Goal: Task Accomplishment & Management: Manage account settings

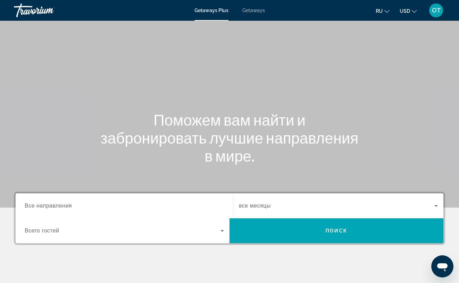
click at [438, 14] on span "OT" at bounding box center [436, 10] width 9 height 7
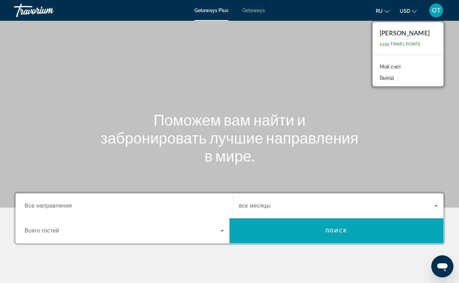
click at [390, 65] on link "Мой счет" at bounding box center [390, 66] width 28 height 9
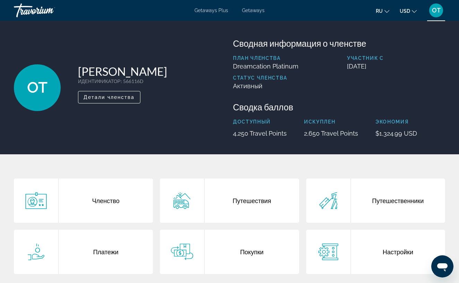
click at [108, 255] on div "Платежи" at bounding box center [106, 252] width 94 height 44
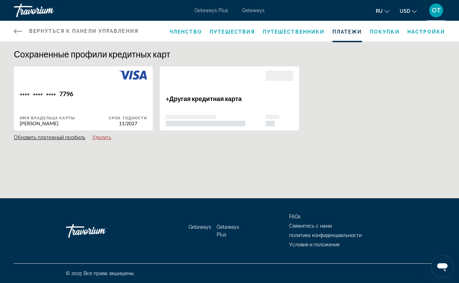
click at [233, 33] on span "Путешествия" at bounding box center [232, 32] width 45 height 6
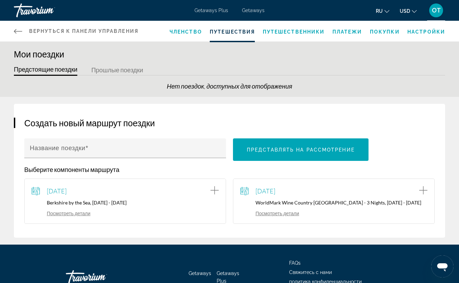
click at [338, 196] on div "[DATE]" at bounding box center [333, 191] width 187 height 10
click at [282, 215] on link "Посмотреть детали" at bounding box center [269, 214] width 59 height 6
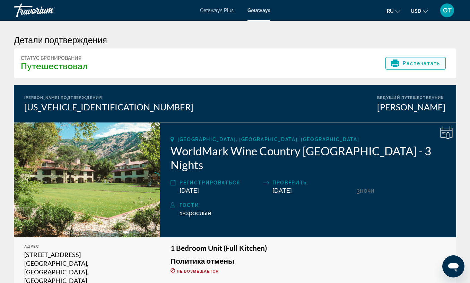
click at [424, 64] on span "Распечатать" at bounding box center [421, 64] width 37 height 6
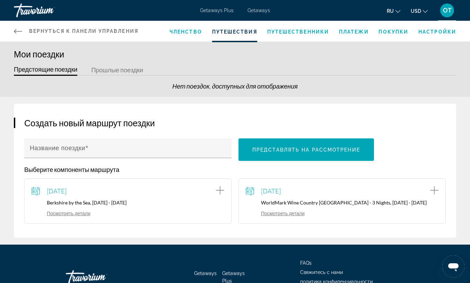
click at [188, 32] on span "Членство" at bounding box center [185, 32] width 33 height 6
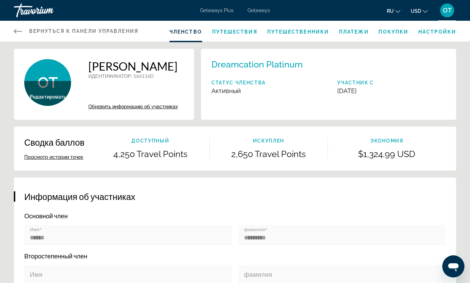
click at [348, 33] on span "Платежи" at bounding box center [354, 32] width 30 height 6
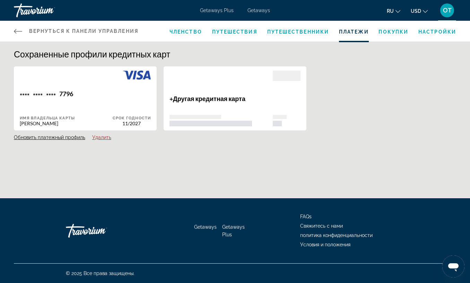
click at [395, 32] on span "Покупки" at bounding box center [393, 32] width 30 height 6
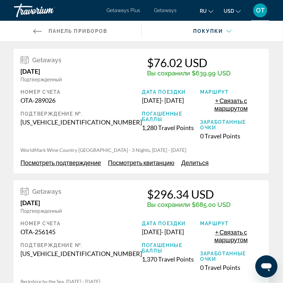
scroll to position [0, 0]
click at [84, 159] on span "Посмотреть подтверждение" at bounding box center [60, 163] width 80 height 8
click at [134, 159] on span "Посмотреть квитанцию" at bounding box center [141, 163] width 67 height 8
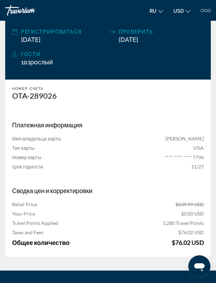
scroll to position [295, 0]
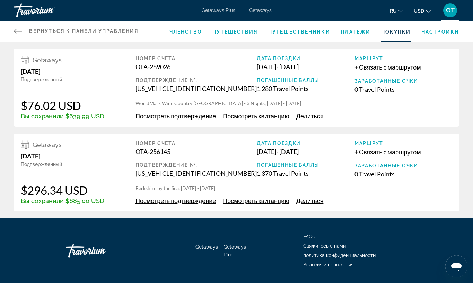
click at [355, 32] on span "Платежи" at bounding box center [356, 32] width 30 height 6
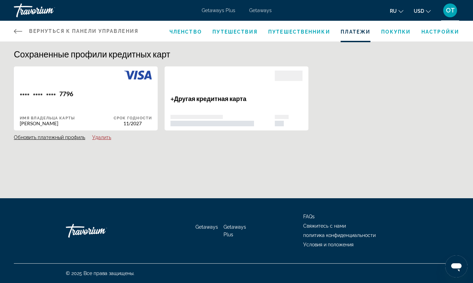
click at [307, 30] on span "Путешественники" at bounding box center [299, 32] width 62 height 6
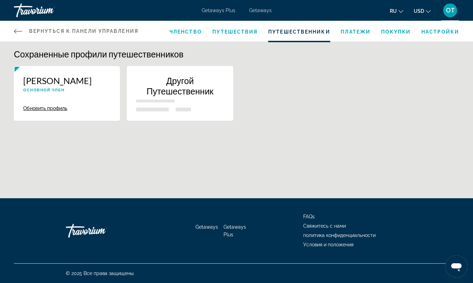
click at [240, 35] on div "Членство Путешествия Путешественники Платежи Покупки Настройки" at bounding box center [314, 31] width 290 height 21
click at [240, 33] on span "Путешествия" at bounding box center [234, 32] width 45 height 6
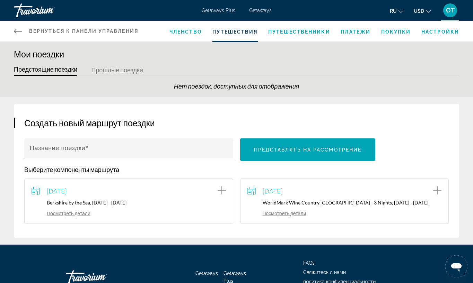
click at [366, 209] on div "[DATE] WorldMark Wine Country [GEOGRAPHIC_DATA] - 3 Nights, [DATE] - [DATE] Пос…" at bounding box center [344, 201] width 194 height 31
click at [437, 190] on icon "Add item to trip" at bounding box center [437, 190] width 8 height 8
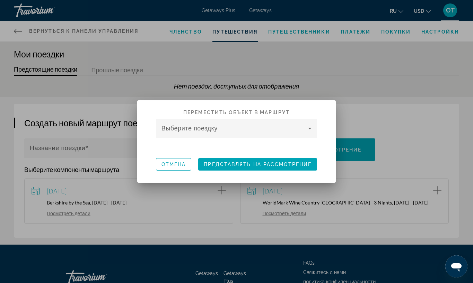
click at [407, 134] on div at bounding box center [236, 141] width 473 height 283
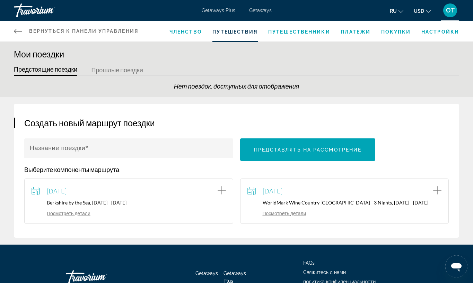
click at [273, 215] on link "Посмотреть детали" at bounding box center [276, 214] width 59 height 6
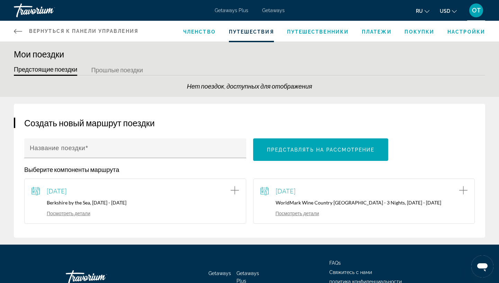
click at [417, 34] on span "Покупки" at bounding box center [420, 32] width 30 height 6
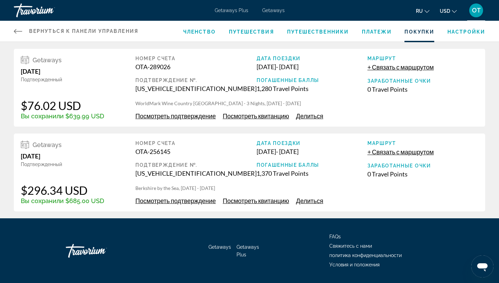
click at [168, 117] on span "Посмотреть подтверждение" at bounding box center [175, 116] width 80 height 8
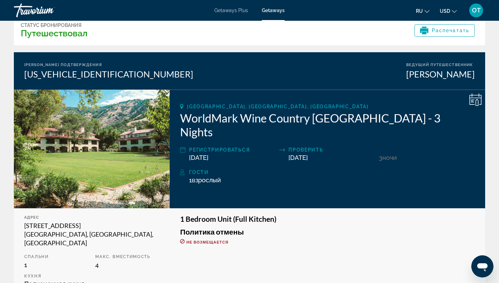
scroll to position [32, 0]
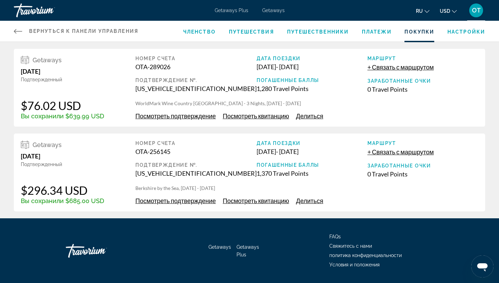
click at [252, 117] on span "Посмотреть квитанцию" at bounding box center [256, 116] width 67 height 8
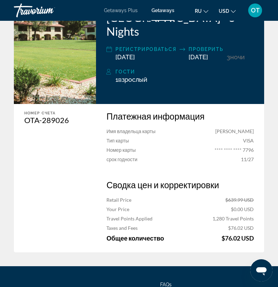
scroll to position [156, 0]
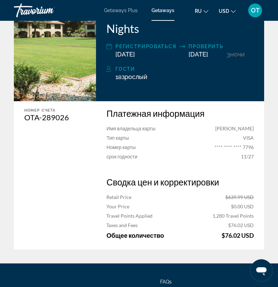
drag, startPoint x: 23, startPoint y: 155, endPoint x: 27, endPoint y: 157, distance: 4.6
click at [27, 157] on div "Номер счета [PERSON_NAME]-289026" at bounding box center [53, 175] width 79 height 148
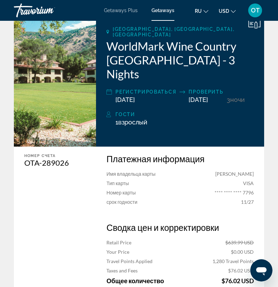
scroll to position [111, 0]
